Goal: Navigation & Orientation: Find specific page/section

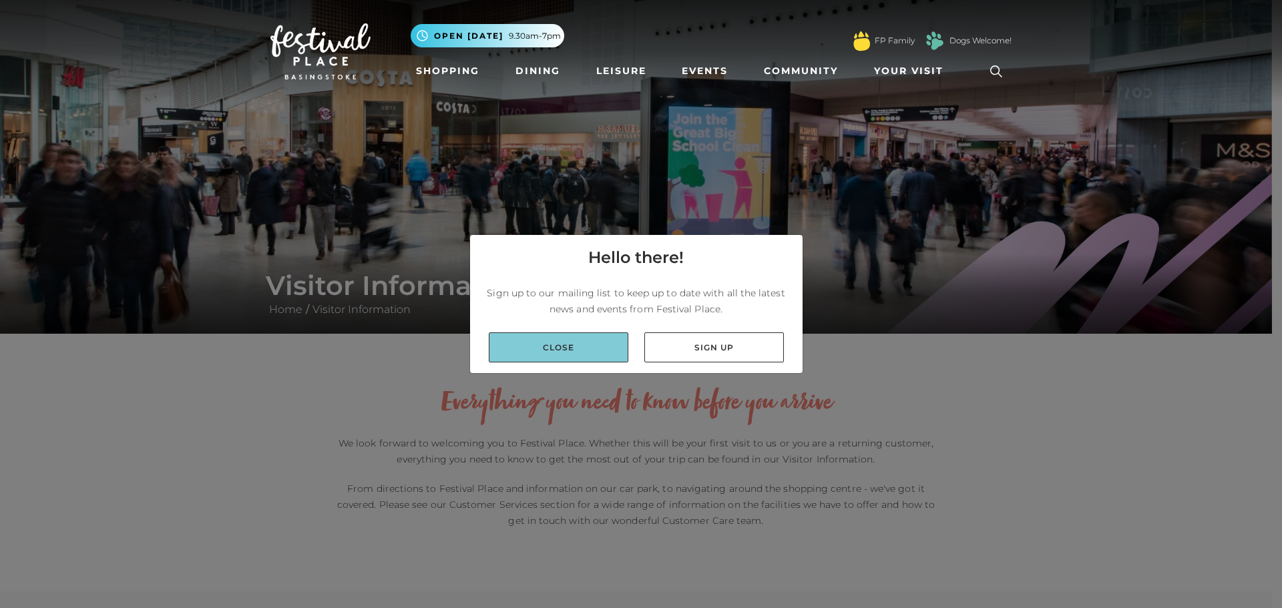
drag, startPoint x: 0, startPoint y: 0, endPoint x: 557, endPoint y: 343, distance: 654.5
click at [558, 343] on link "Close" at bounding box center [558, 347] width 139 height 30
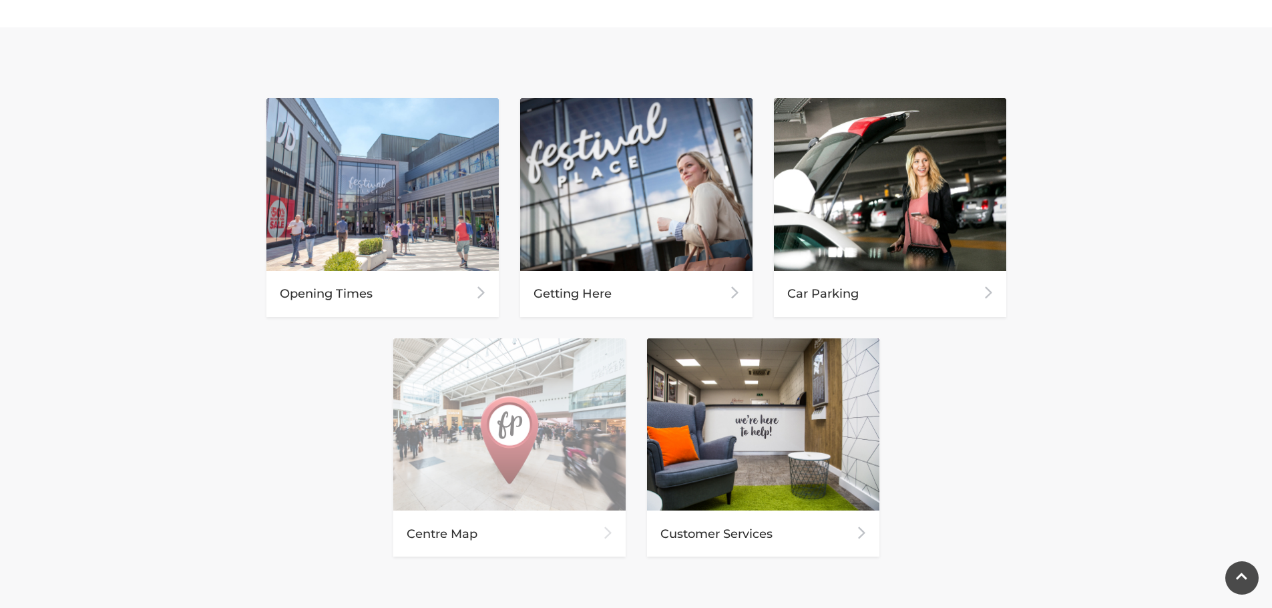
scroll to position [601, 0]
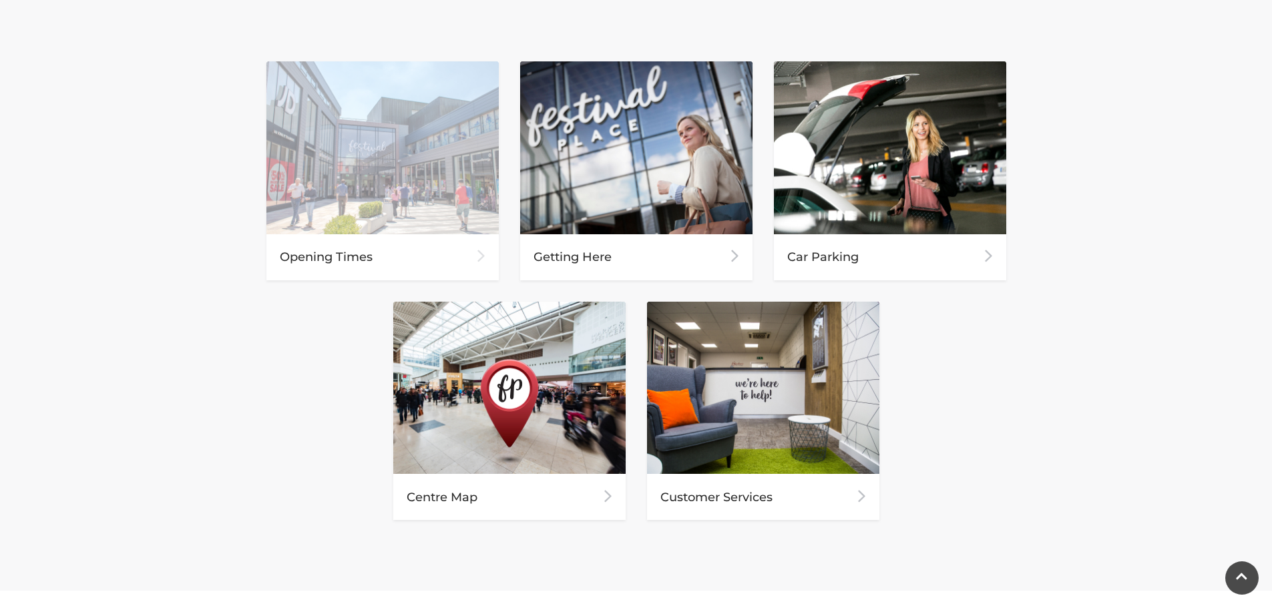
click at [340, 226] on img at bounding box center [382, 147] width 232 height 173
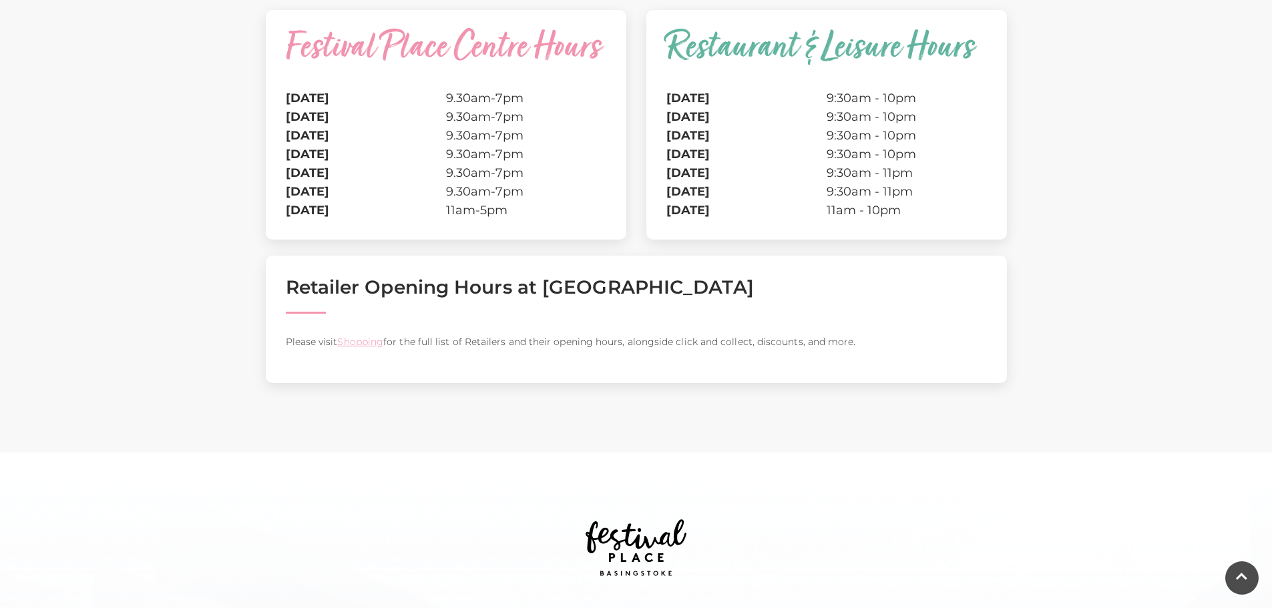
scroll to position [400, 0]
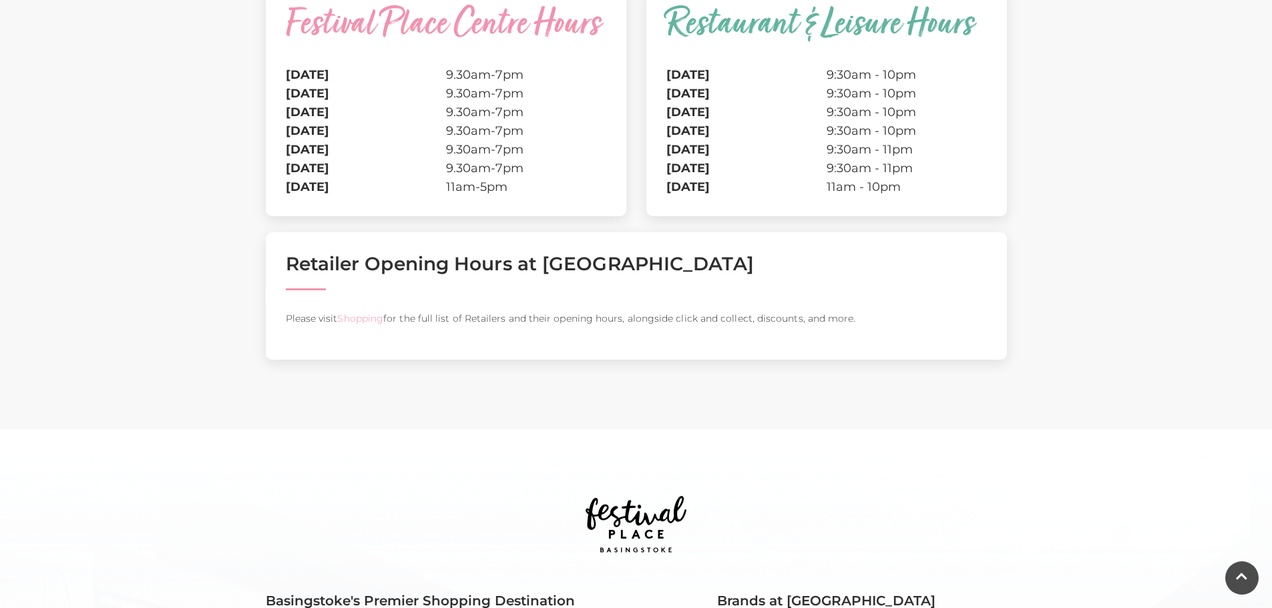
click at [361, 320] on link "Shopping" at bounding box center [360, 318] width 46 height 12
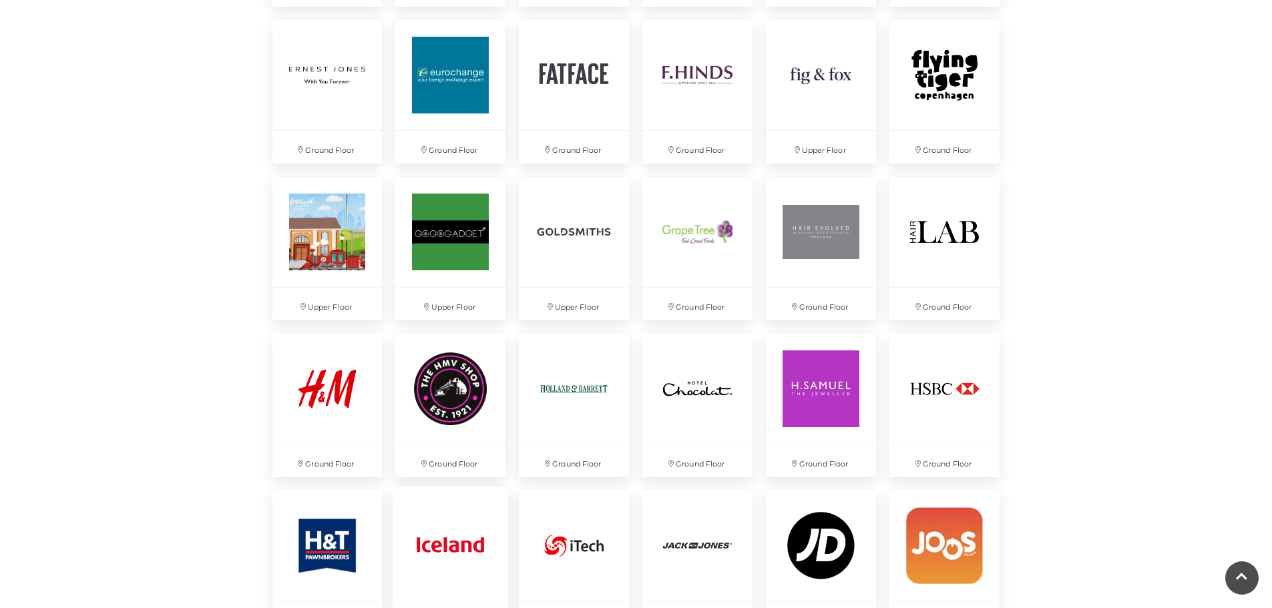
scroll to position [1602, 0]
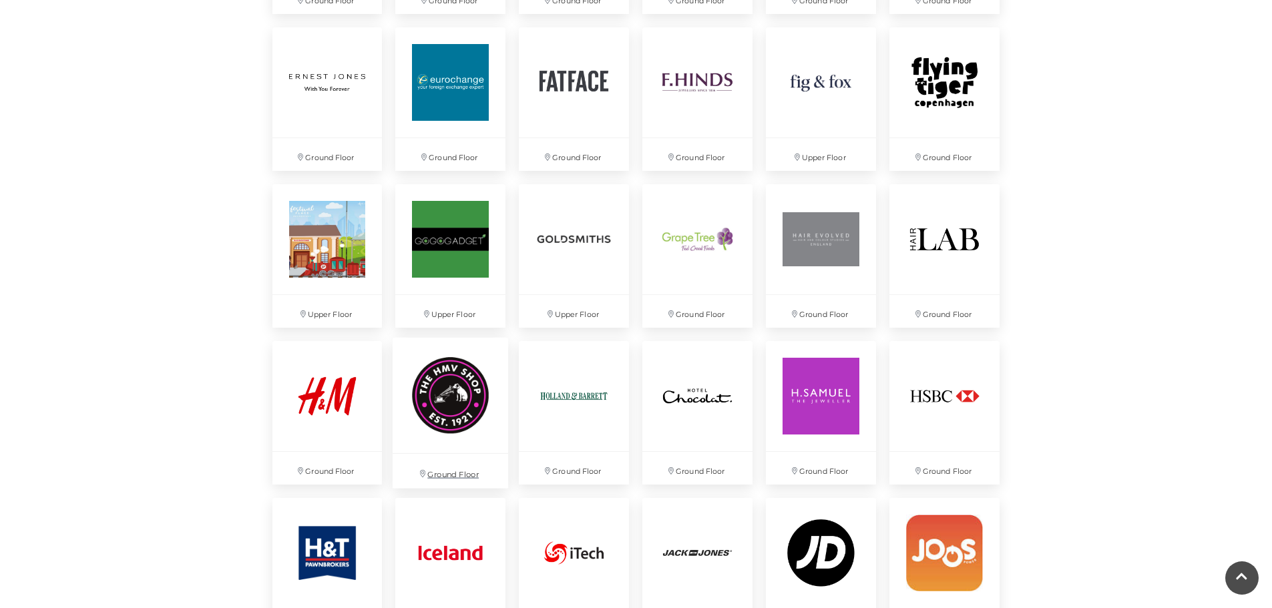
click at [435, 398] on img at bounding box center [449, 394] width 115 height 115
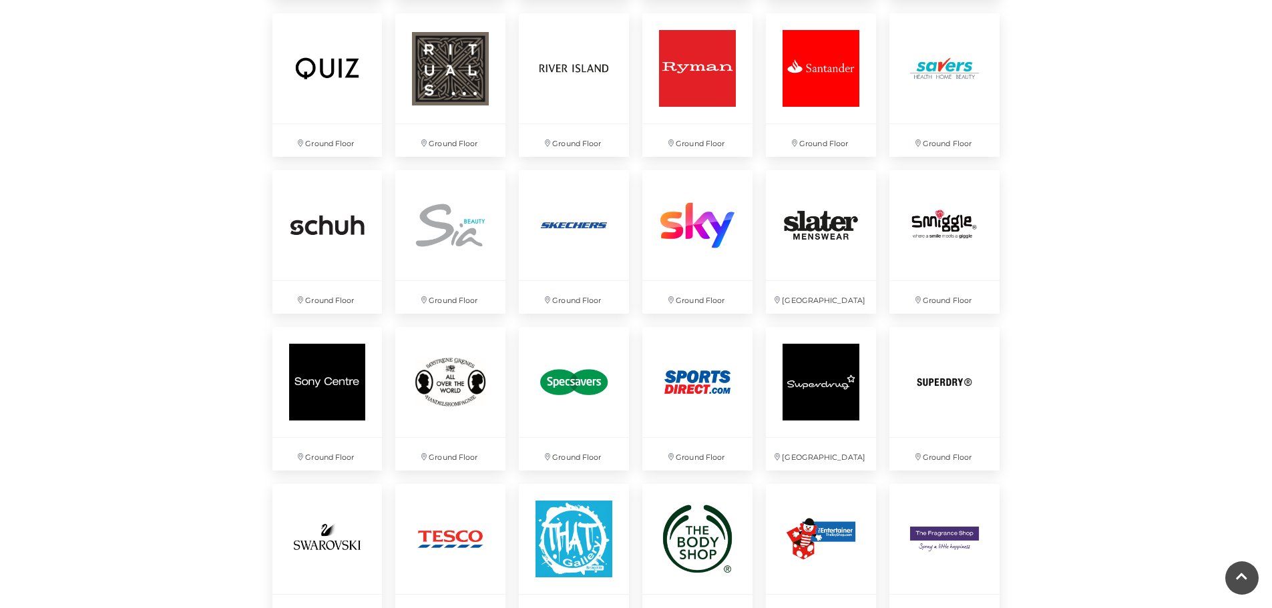
scroll to position [2937, 0]
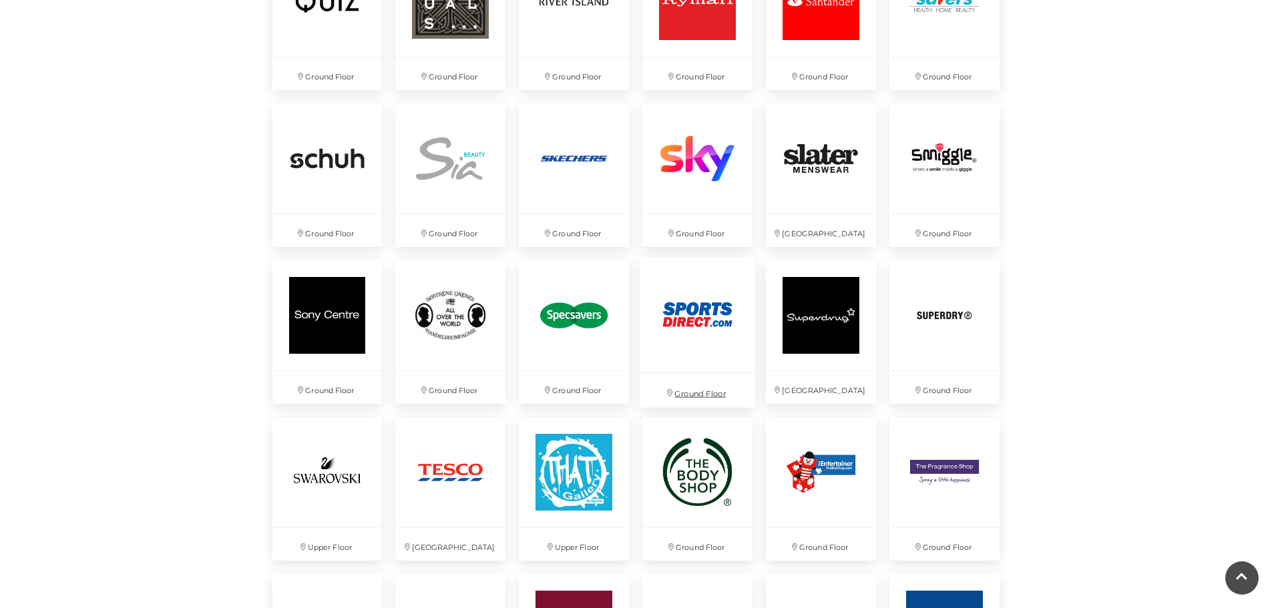
click at [691, 296] on img at bounding box center [696, 314] width 115 height 115
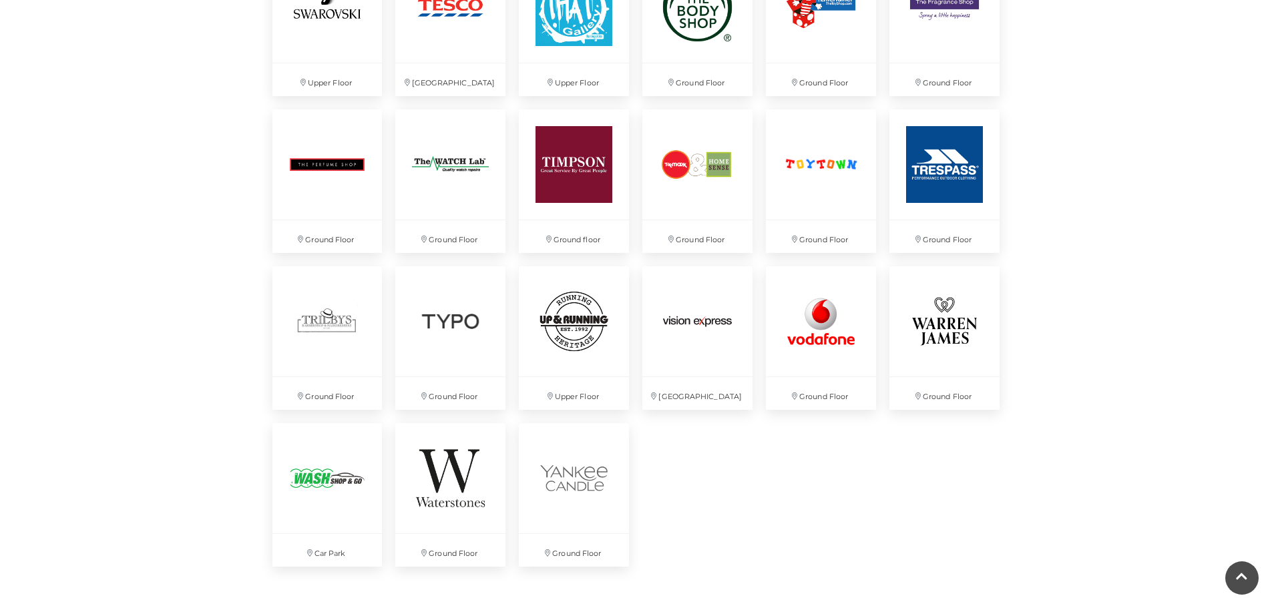
scroll to position [3404, 0]
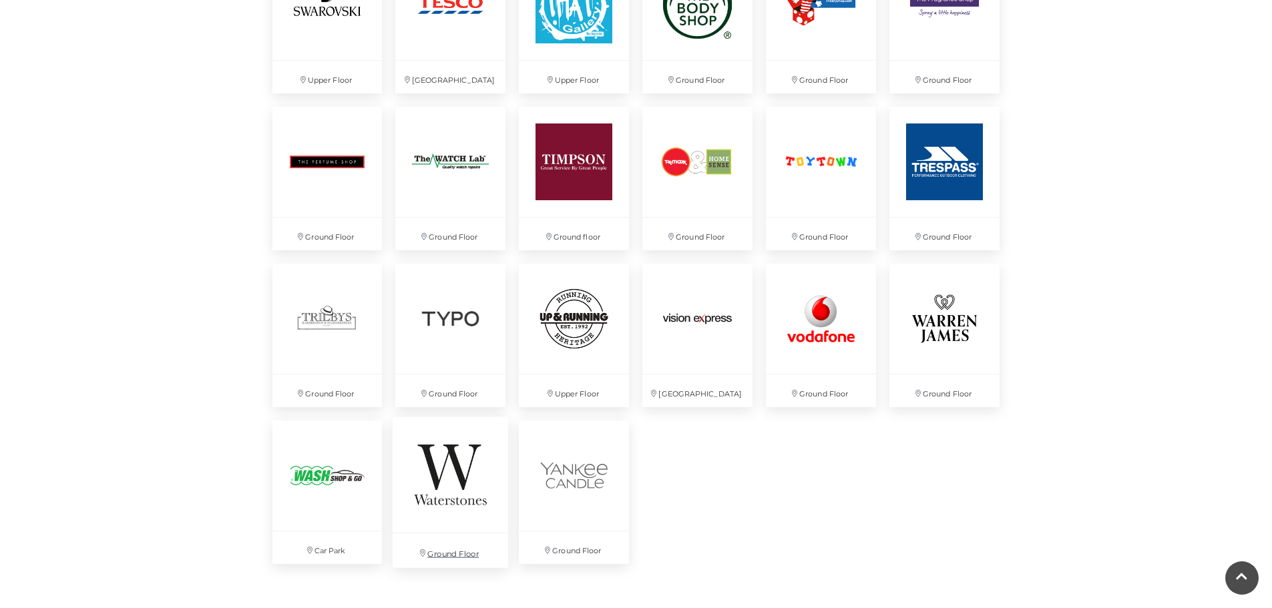
click at [465, 474] on img at bounding box center [449, 473] width 115 height 115
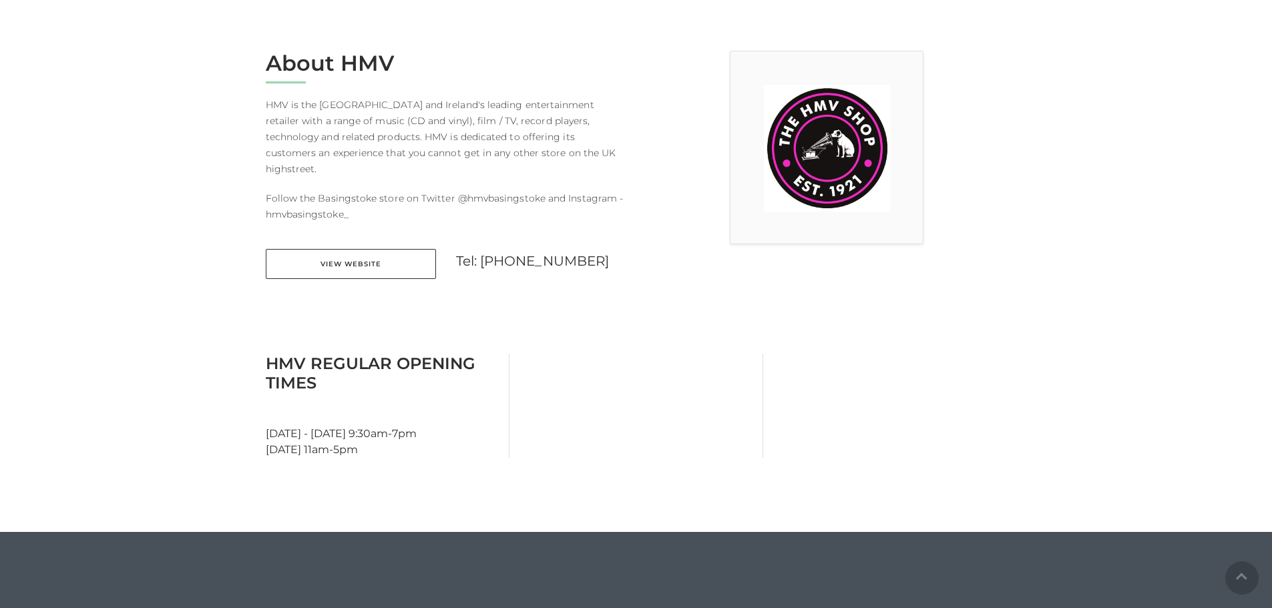
scroll to position [400, 0]
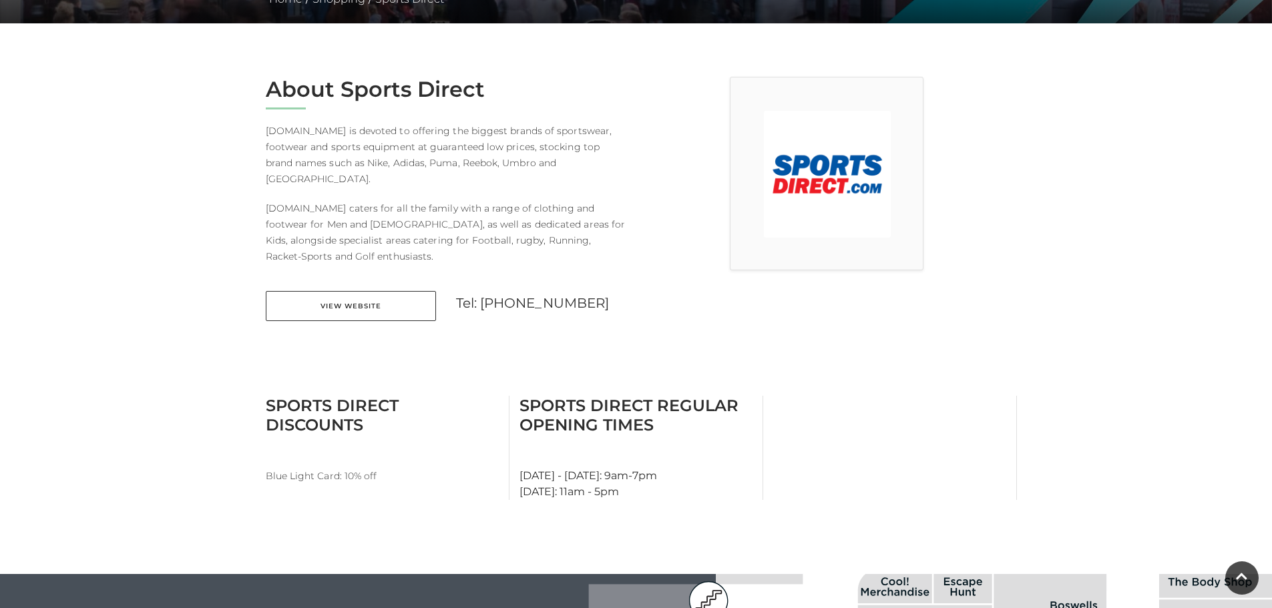
scroll to position [334, 0]
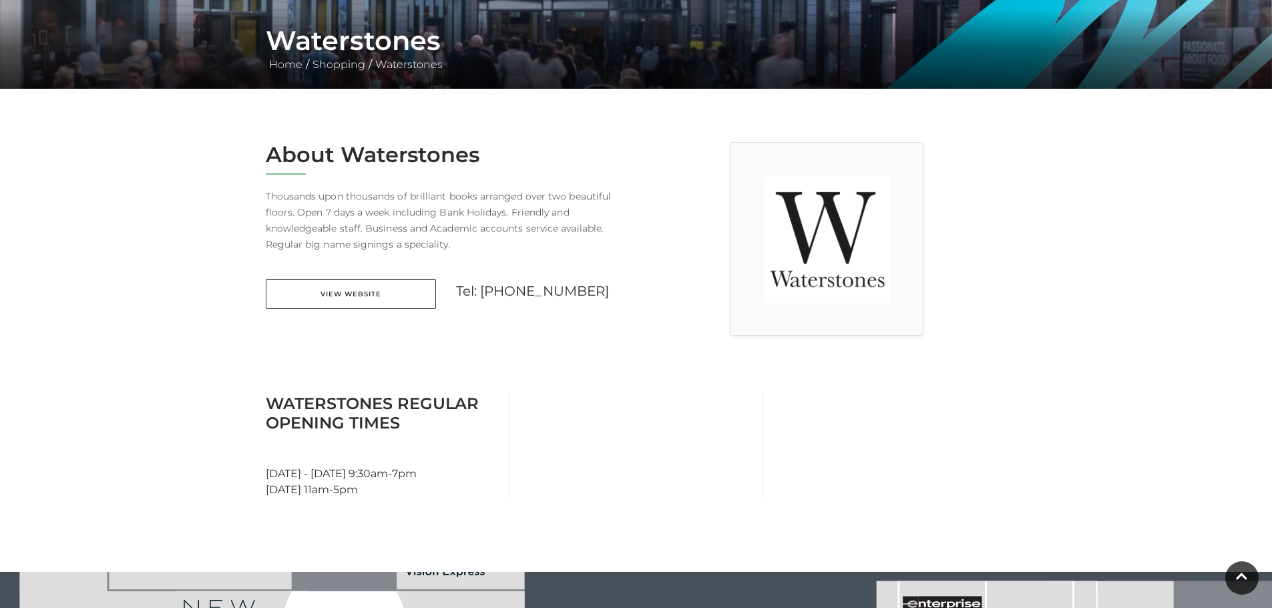
scroll to position [334, 0]
